Goal: Navigation & Orientation: Find specific page/section

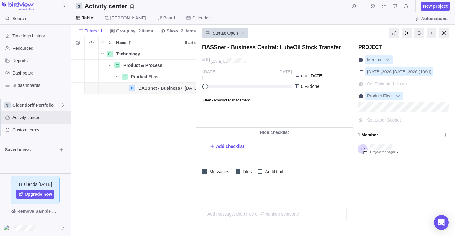
scroll to position [5, 5]
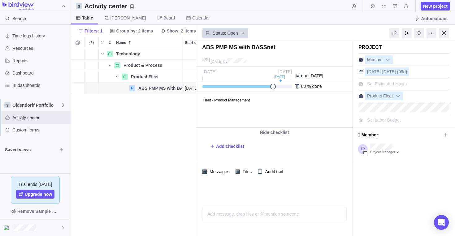
scroll to position [183, 121]
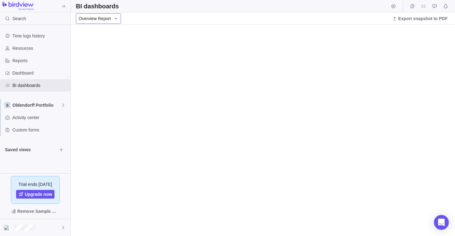
drag, startPoint x: 97, startPoint y: 16, endPoint x: 100, endPoint y: 22, distance: 6.6
click at [97, 16] on span "Overview Report" at bounding box center [95, 18] width 32 height 6
click at [107, 57] on span "Portfolio Health" at bounding box center [96, 56] width 30 height 6
click at [109, 21] on div "Portfolio Health" at bounding box center [97, 18] width 43 height 11
click at [107, 67] on span "Resources (Workload)" at bounding box center [102, 67] width 43 height 6
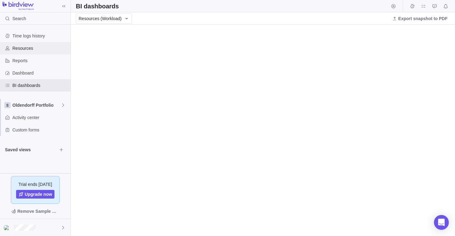
click at [34, 48] on span "Resources" at bounding box center [40, 48] width 56 height 6
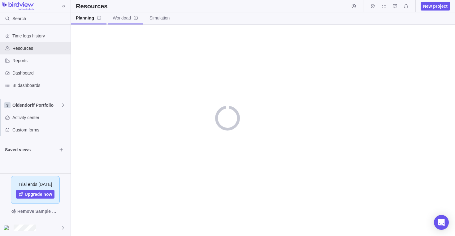
click at [125, 14] on link "Workload" at bounding box center [126, 18] width 36 height 12
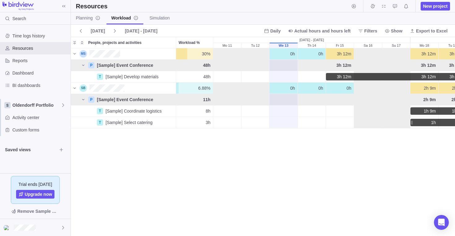
scroll to position [183, 379]
click at [29, 85] on span "BI dashboards" at bounding box center [40, 85] width 56 height 6
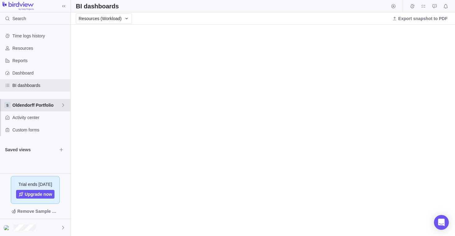
click at [60, 106] on span "Oldendorff Portfolio" at bounding box center [36, 105] width 48 height 6
click at [181, 16] on body "Search Time logs history Resources Reports Dashboard BI dashboards Oldendorff P…" at bounding box center [227, 118] width 455 height 236
click at [97, 18] on span "Resources (Workload)" at bounding box center [100, 18] width 43 height 6
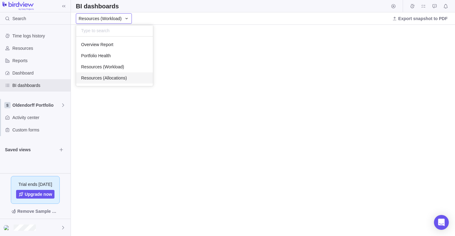
click at [103, 76] on span "Resources (Allocations)" at bounding box center [104, 78] width 46 height 6
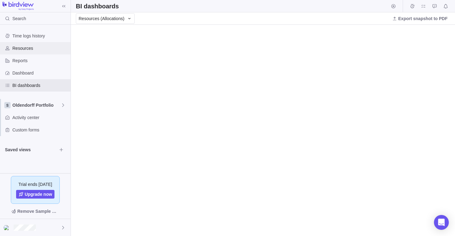
click at [22, 48] on span "Resources" at bounding box center [40, 48] width 56 height 6
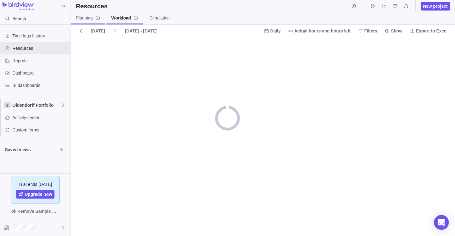
click at [84, 19] on span "Planning" at bounding box center [88, 18] width 24 height 6
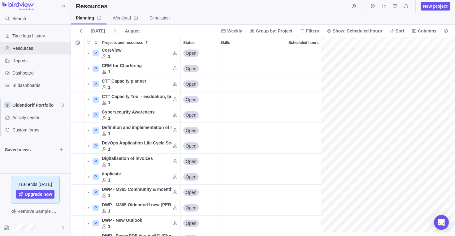
scroll to position [509, 0]
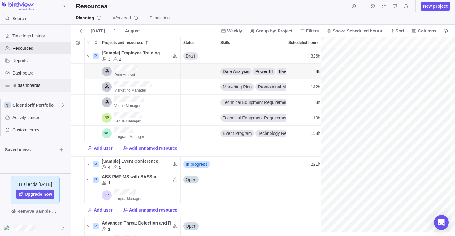
click at [27, 84] on span "BI dashboards" at bounding box center [40, 85] width 56 height 6
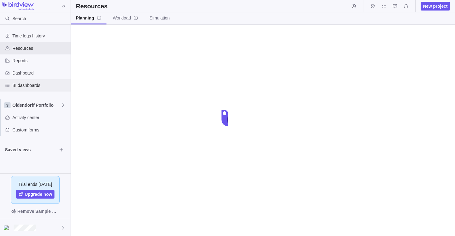
click at [42, 87] on span "BI dashboards" at bounding box center [40, 85] width 56 height 6
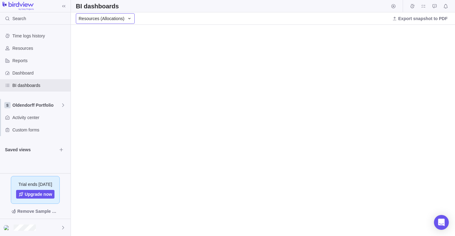
click at [109, 21] on span "Resources (Allocations)" at bounding box center [102, 18] width 46 height 6
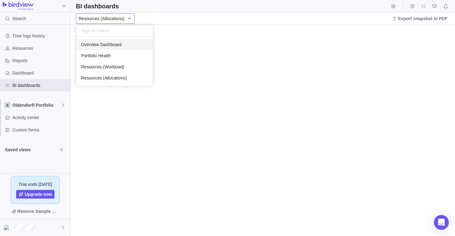
click at [120, 44] on span "Overview Dashboard" at bounding box center [101, 44] width 41 height 6
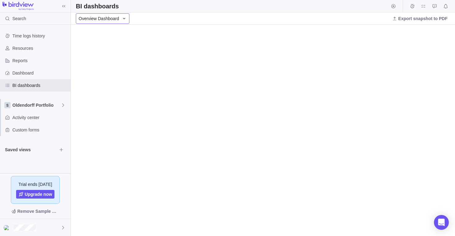
click at [123, 19] on icon at bounding box center [124, 18] width 2 height 1
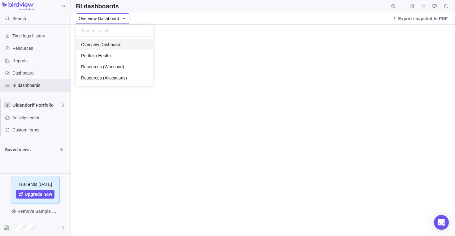
click at [159, 15] on body "Search Time logs history Resources Reports Dashboard BI dashboards Oldendorff P…" at bounding box center [227, 118] width 455 height 236
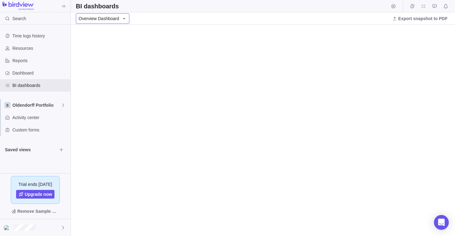
click at [122, 16] on icon at bounding box center [124, 18] width 5 height 5
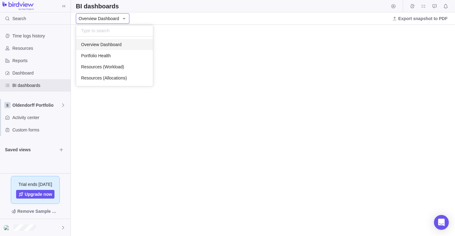
drag, startPoint x: 374, startPoint y: 7, endPoint x: 374, endPoint y: 1, distance: 6.2
click at [374, 7] on body "Search Time logs history Resources Reports Dashboard BI dashboards Oldendorff P…" at bounding box center [227, 118] width 455 height 236
